Goal: Task Accomplishment & Management: Manage account settings

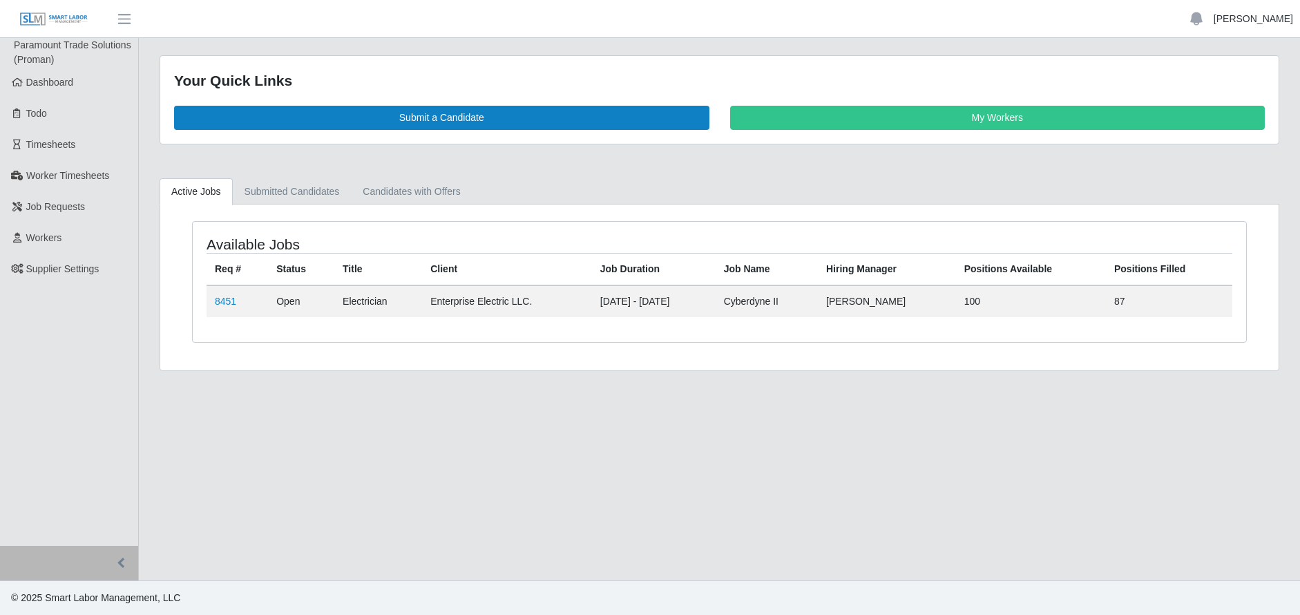
click at [1229, 20] on link "[PERSON_NAME]" at bounding box center [1252, 19] width 79 height 15
click at [1212, 93] on link "Logout" at bounding box center [1237, 95] width 124 height 29
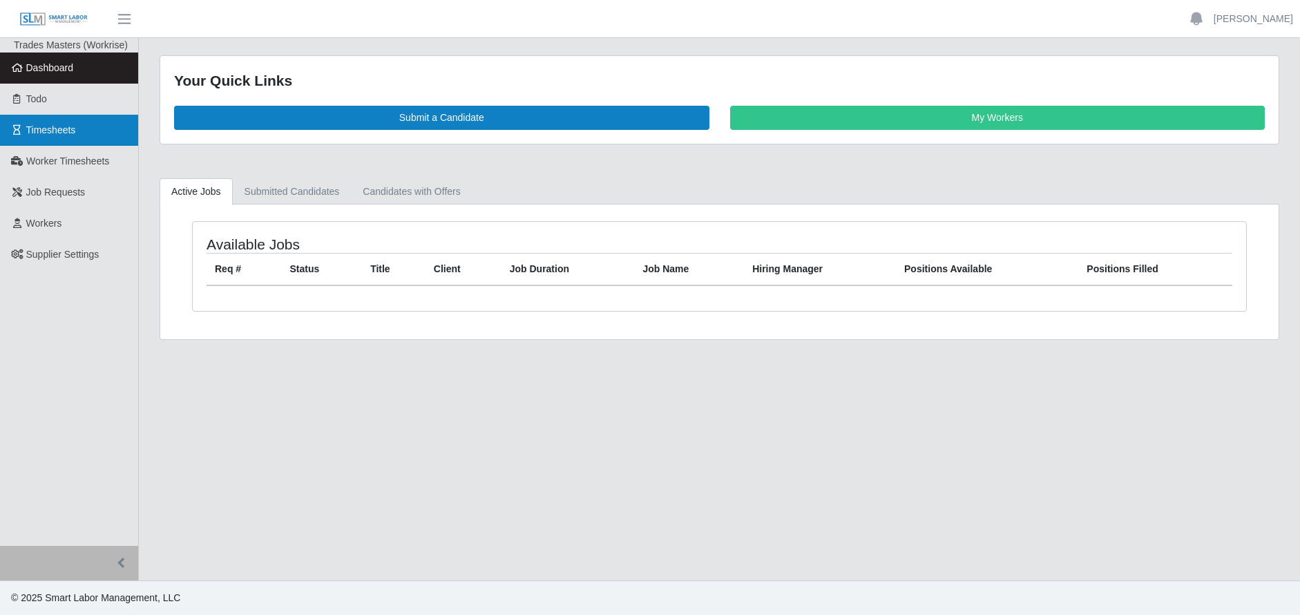
drag, startPoint x: 57, startPoint y: 124, endPoint x: 108, endPoint y: 124, distance: 50.4
click at [57, 124] on span "Timesheets" at bounding box center [51, 129] width 50 height 11
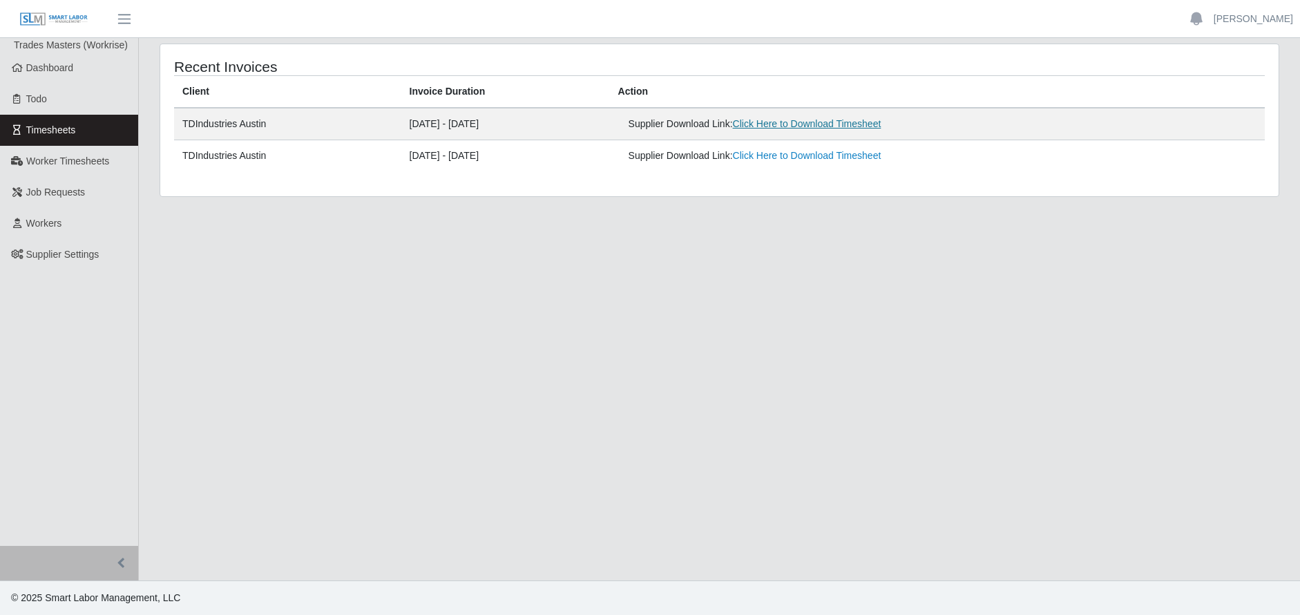
click at [800, 122] on link "Click Here to Download Timesheet" at bounding box center [807, 123] width 148 height 11
drag, startPoint x: 1236, startPoint y: 18, endPoint x: 1234, endPoint y: 32, distance: 14.7
click at [1236, 18] on link "[PERSON_NAME]" at bounding box center [1252, 19] width 79 height 15
click at [1221, 92] on link "Logout" at bounding box center [1237, 95] width 124 height 29
